Goal: Information Seeking & Learning: Compare options

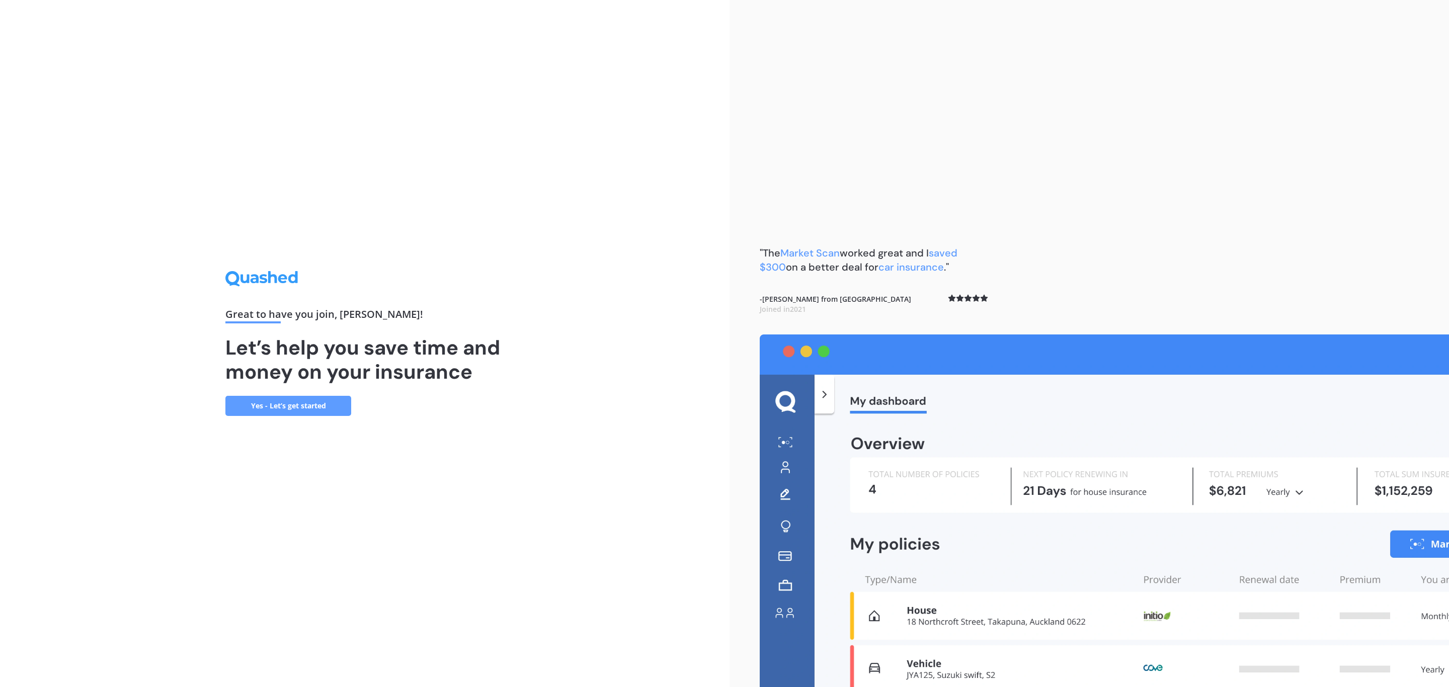
click at [281, 396] on link "Yes - Let’s get started" at bounding box center [288, 406] width 126 height 20
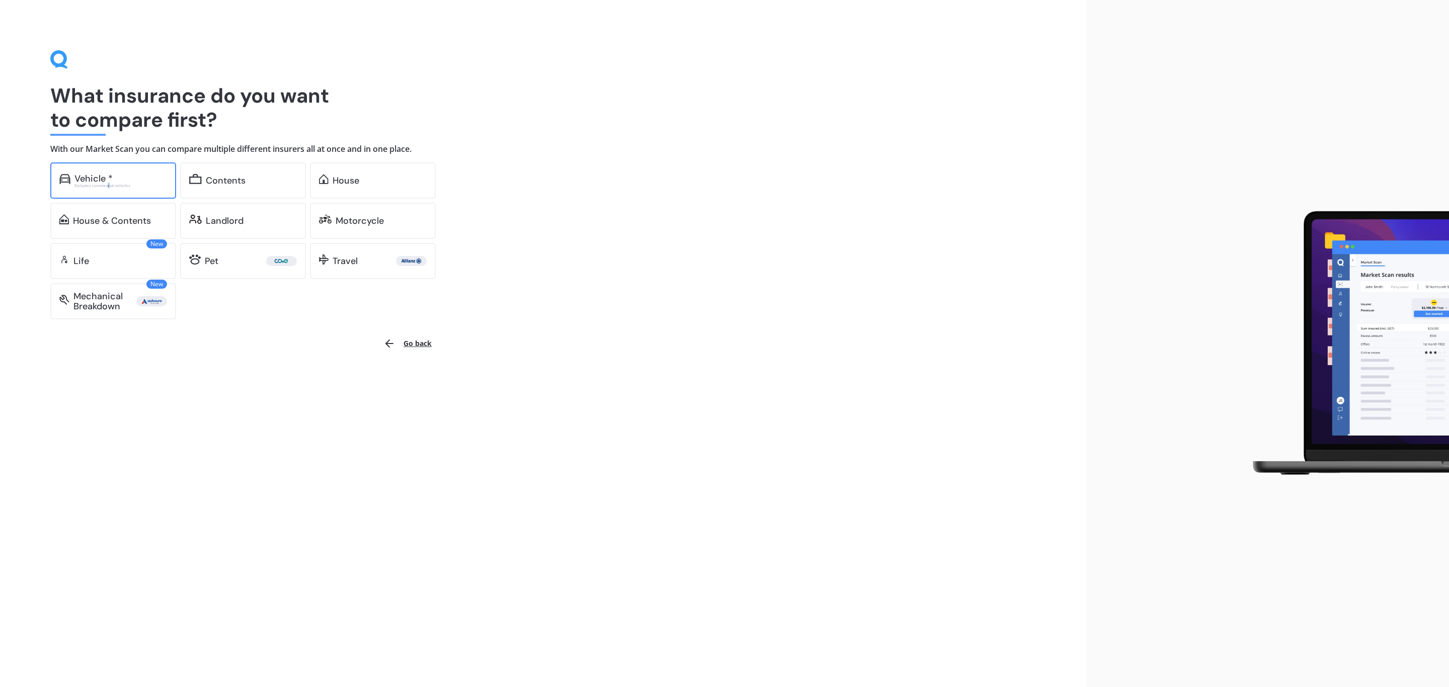
click at [107, 187] on div "Excludes commercial vehicles" at bounding box center [120, 186] width 93 height 4
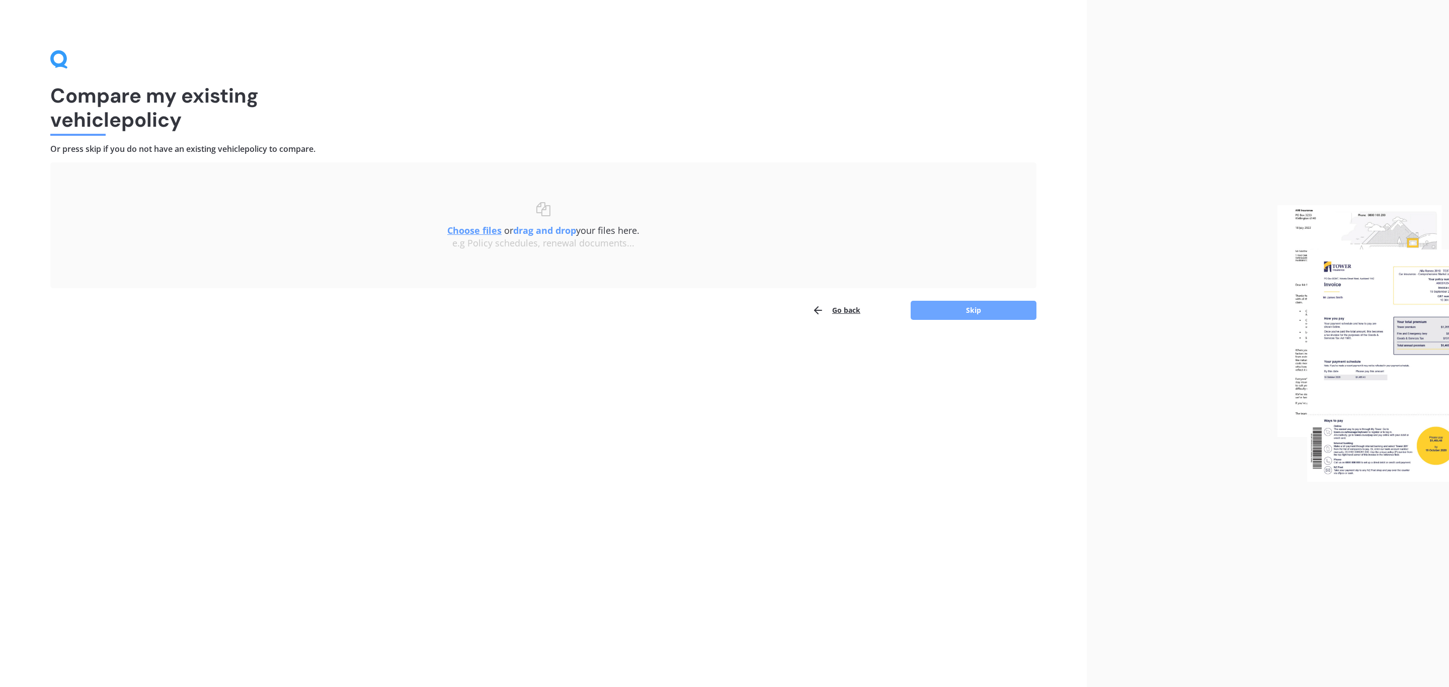
click at [984, 309] on button "Skip" at bounding box center [973, 310] width 126 height 19
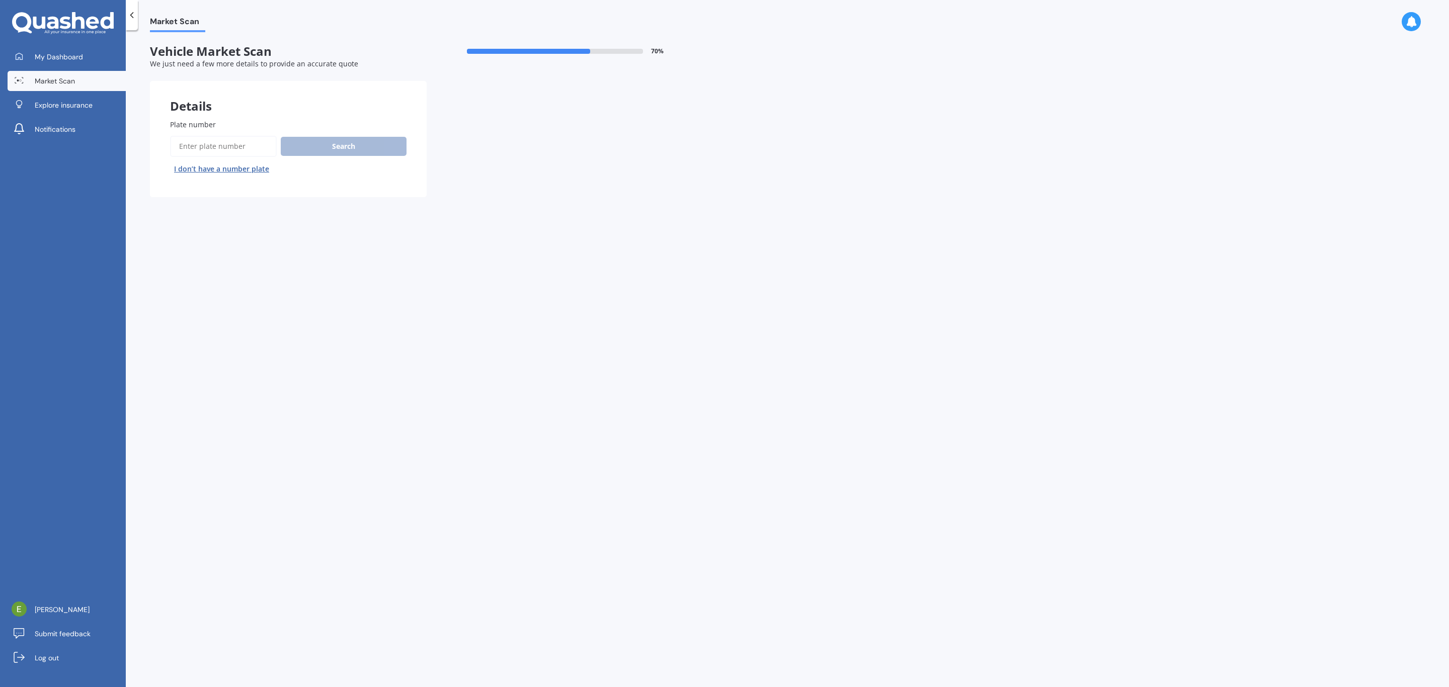
click at [198, 111] on div "Details" at bounding box center [288, 96] width 277 height 30
click at [207, 139] on input "Plate number" at bounding box center [223, 146] width 107 height 21
type input "QPE"
click at [62, 664] on link "Log out" at bounding box center [67, 658] width 118 height 20
